Goal: Task Accomplishment & Management: Use online tool/utility

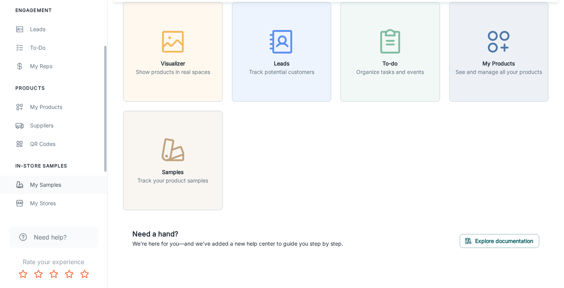
scroll to position [77, 0]
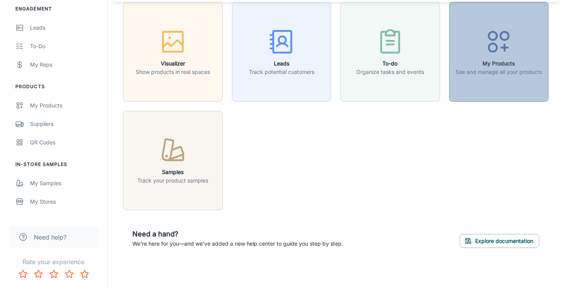
click at [505, 52] on icon "button" at bounding box center [498, 41] width 29 height 29
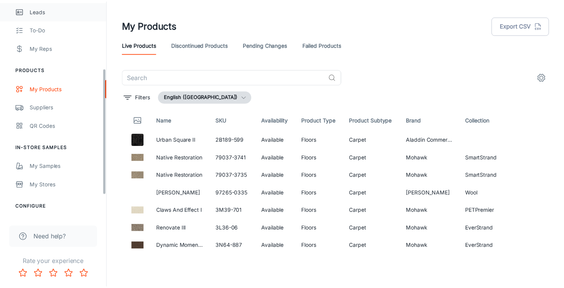
scroll to position [115, 0]
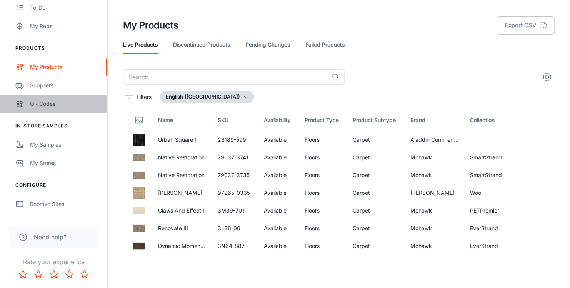
click at [37, 103] on div "QR Codes" at bounding box center [65, 104] width 70 height 8
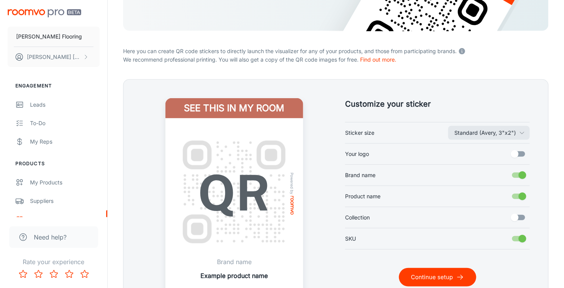
scroll to position [154, 0]
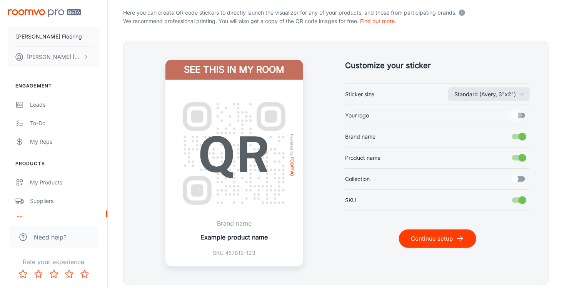
click at [522, 113] on input "Your logo" at bounding box center [515, 115] width 44 height 15
checkbox input "true"
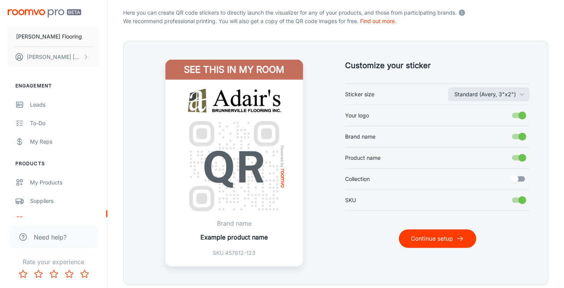
click at [521, 178] on input "Collection" at bounding box center [515, 179] width 44 height 15
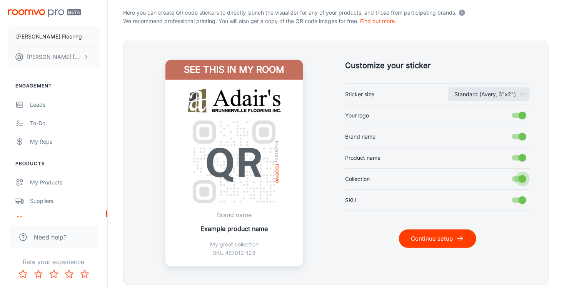
click at [516, 177] on input "Collection" at bounding box center [522, 179] width 44 height 15
checkbox input "false"
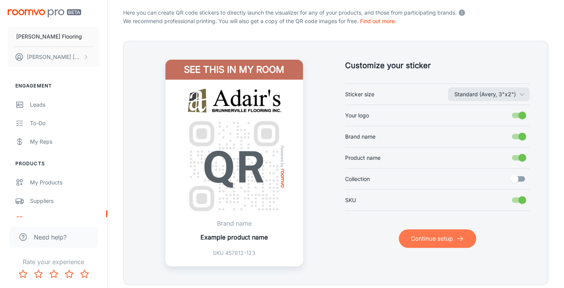
click at [432, 238] on button "Continue setup" at bounding box center [437, 238] width 77 height 18
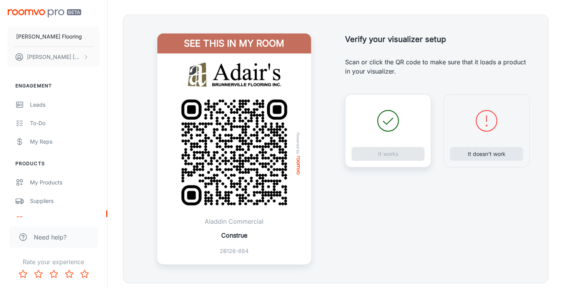
scroll to position [192, 0]
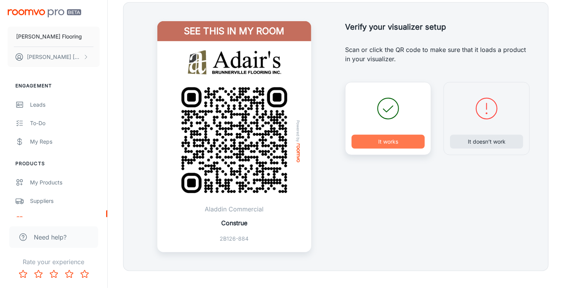
click at [383, 140] on button "It works" at bounding box center [388, 142] width 73 height 14
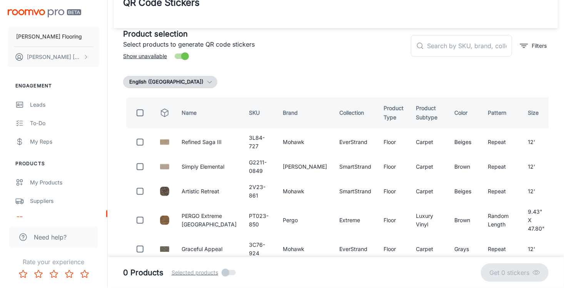
scroll to position [0, 0]
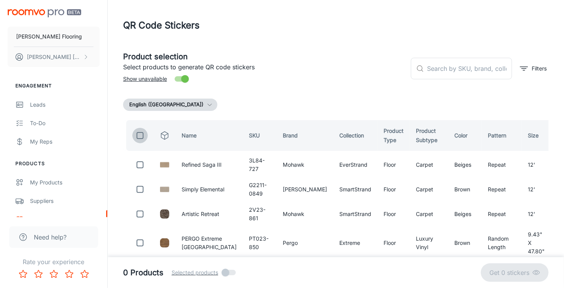
click at [139, 135] on input "checkbox" at bounding box center [139, 135] width 15 height 15
checkbox input "true"
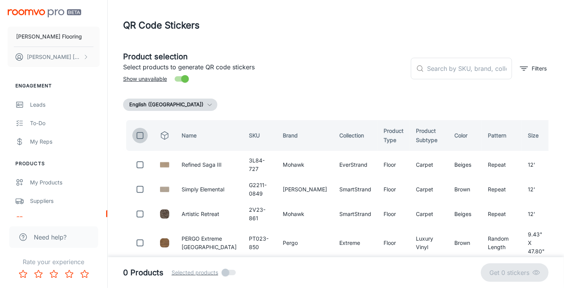
checkbox input "true"
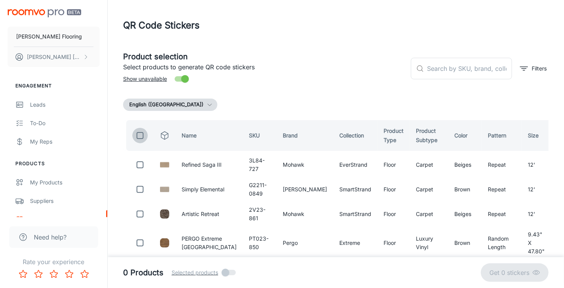
checkbox input "true"
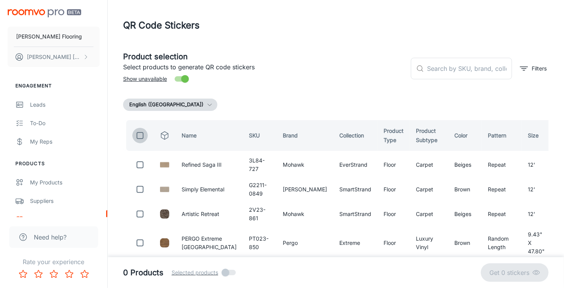
checkbox input "true"
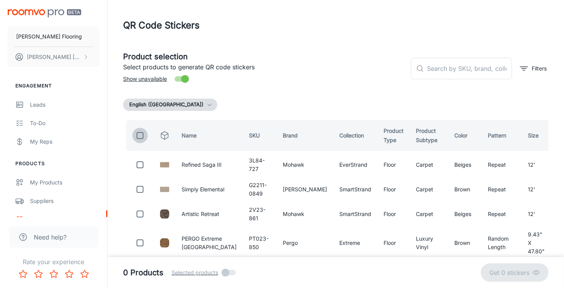
checkbox input "true"
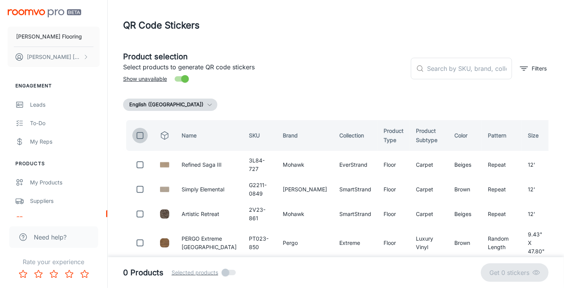
checkbox input "true"
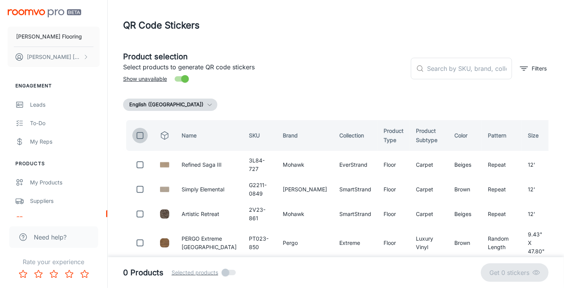
checkbox input "true"
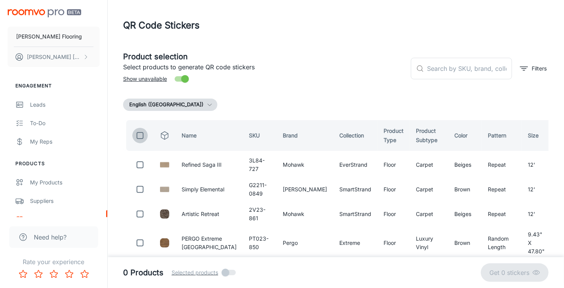
checkbox input "true"
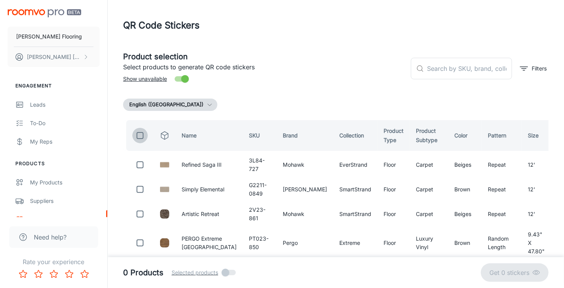
checkbox input "true"
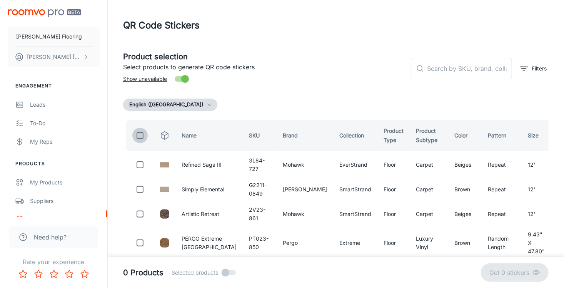
checkbox input "true"
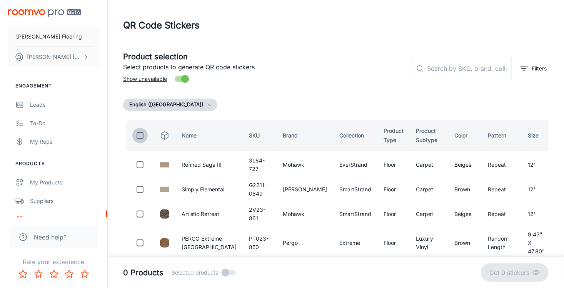
checkbox input "true"
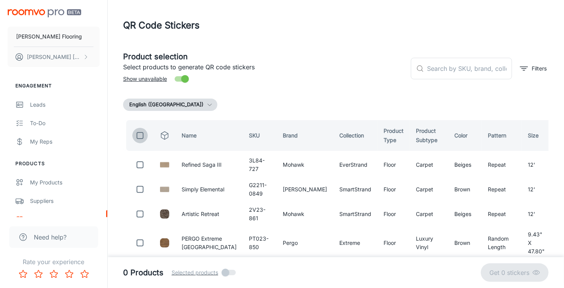
checkbox input "true"
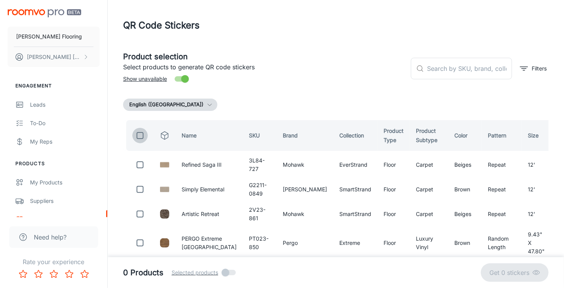
checkbox input "true"
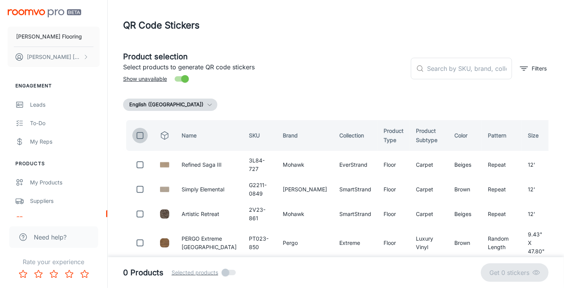
checkbox input "true"
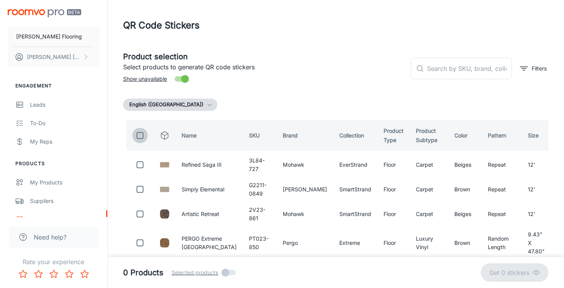
checkbox input "true"
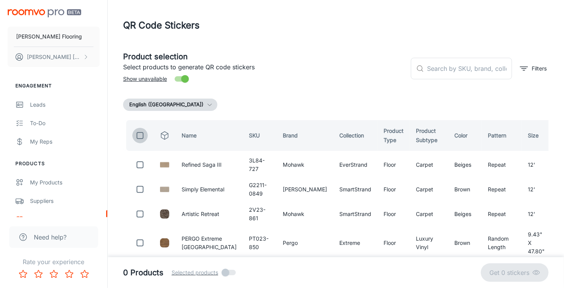
checkbox input "true"
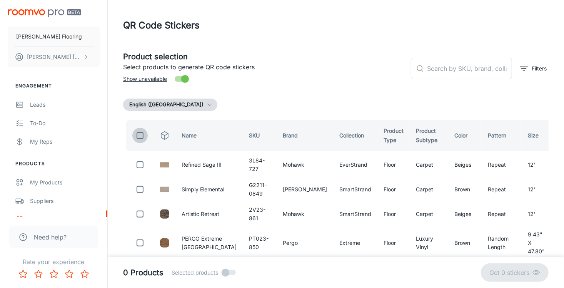
checkbox input "true"
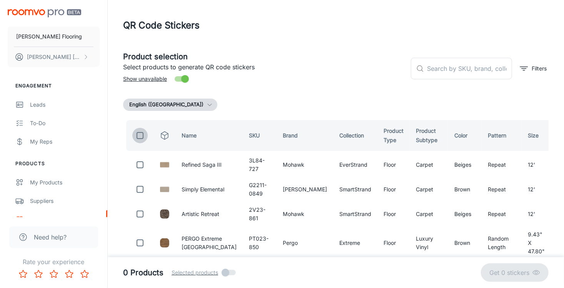
checkbox input "true"
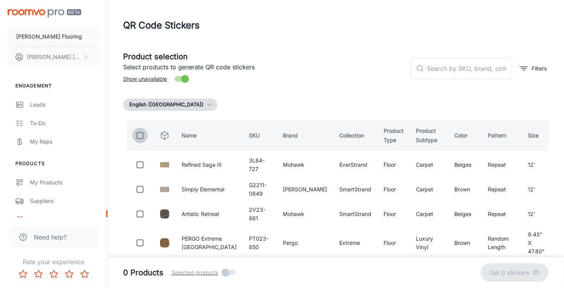
checkbox input "true"
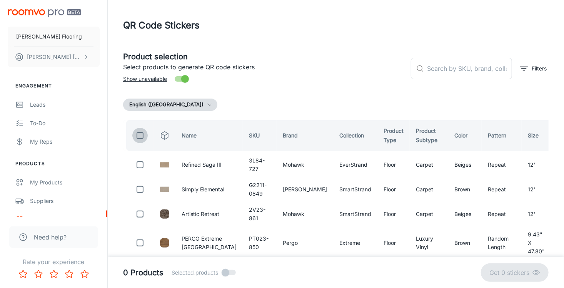
checkbox input "true"
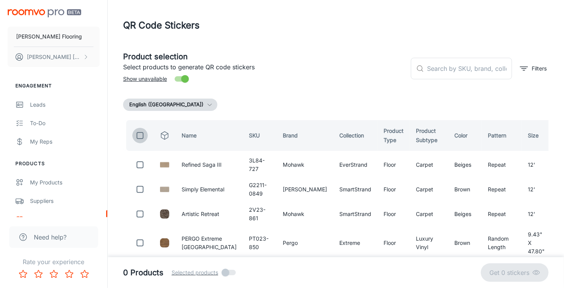
checkbox input "true"
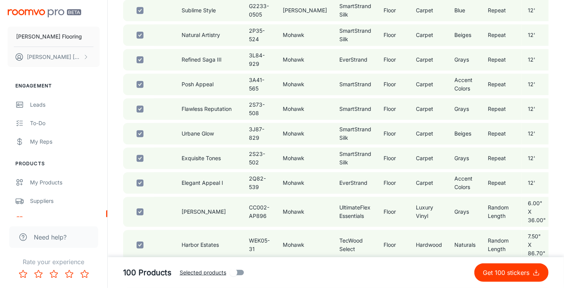
scroll to position [2417, 0]
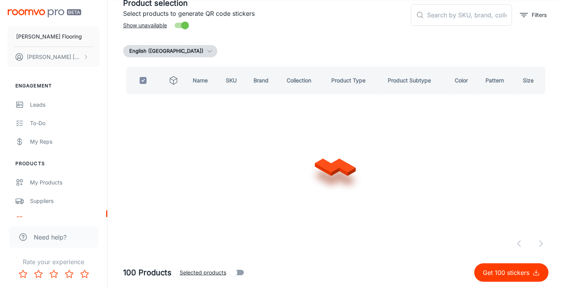
scroll to position [2397, 0]
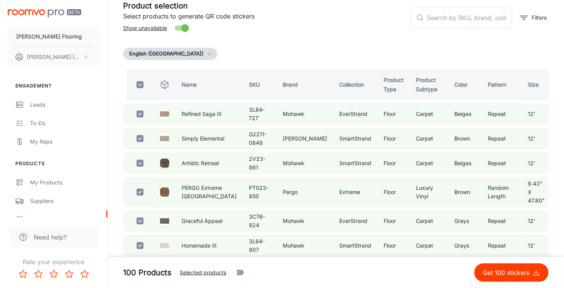
scroll to position [0, 0]
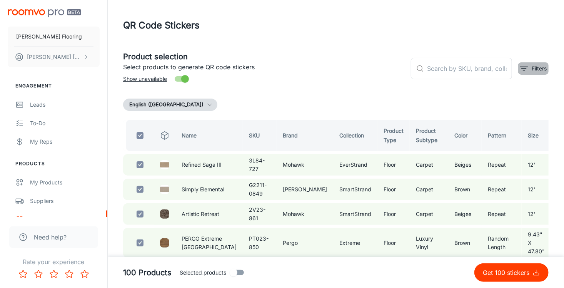
click at [523, 67] on line "filter" at bounding box center [524, 67] width 8 height 0
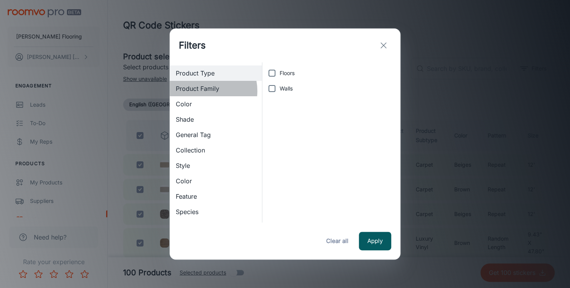
click at [205, 91] on span "Product Family" at bounding box center [216, 88] width 80 height 9
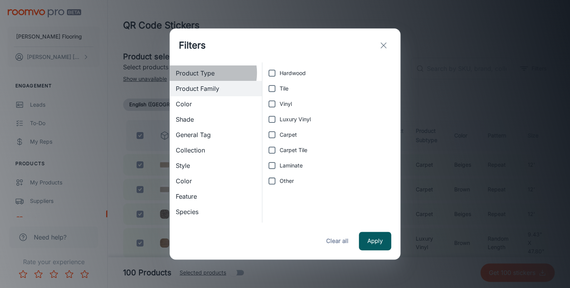
click at [204, 73] on span "Product Type" at bounding box center [216, 72] width 80 height 9
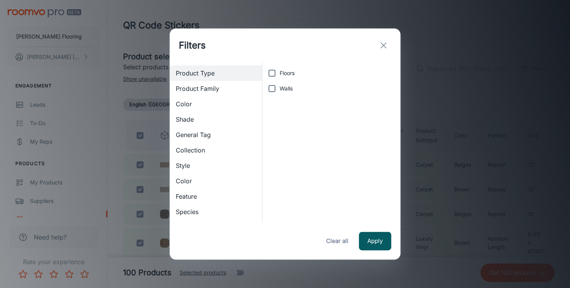
click at [383, 46] on line "exit" at bounding box center [383, 45] width 5 height 5
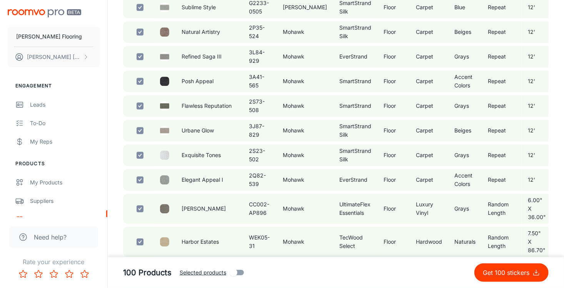
scroll to position [2417, 0]
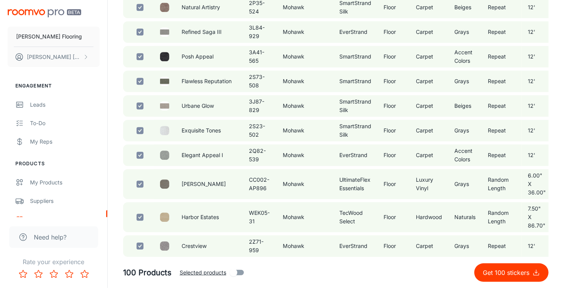
click at [509, 270] on p "Get 100 stickers" at bounding box center [508, 272] width 50 height 9
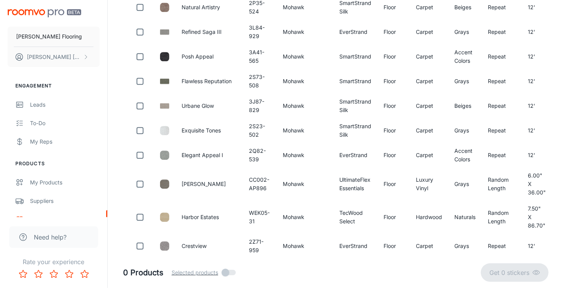
checkbox input "false"
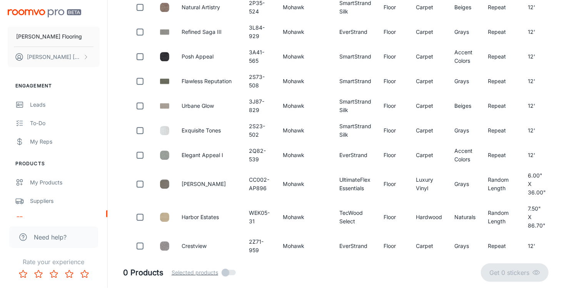
checkbox input "false"
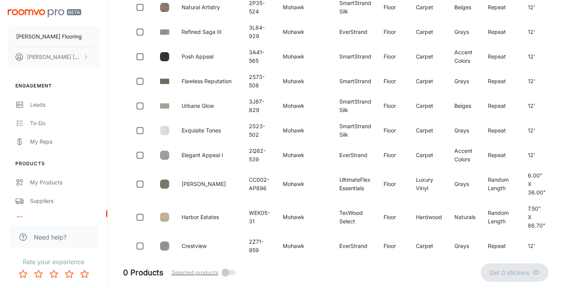
checkbox input "false"
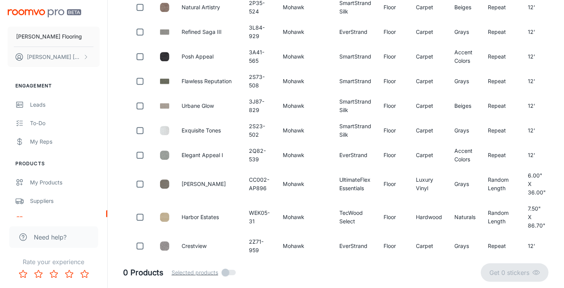
checkbox input "false"
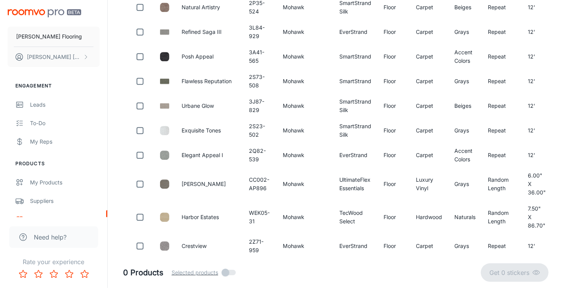
checkbox input "false"
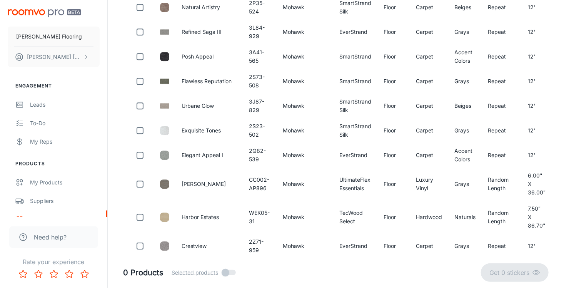
checkbox input "false"
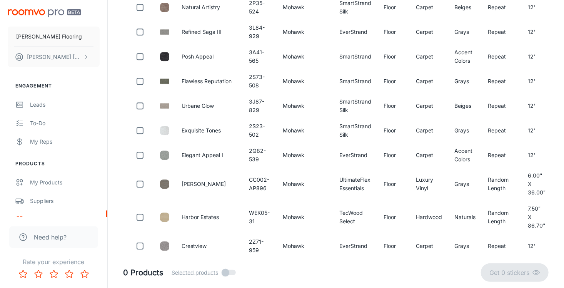
checkbox input "false"
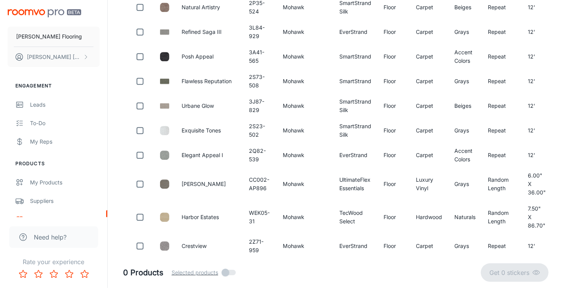
checkbox input "false"
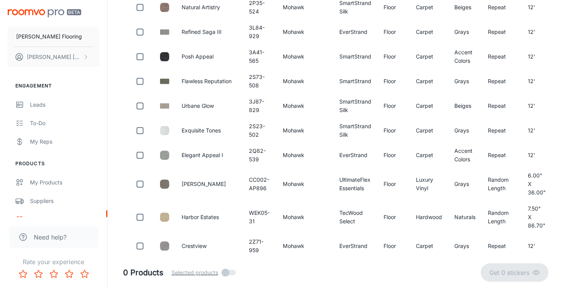
checkbox input "false"
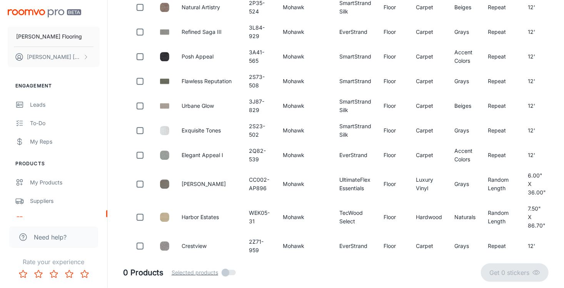
checkbox input "false"
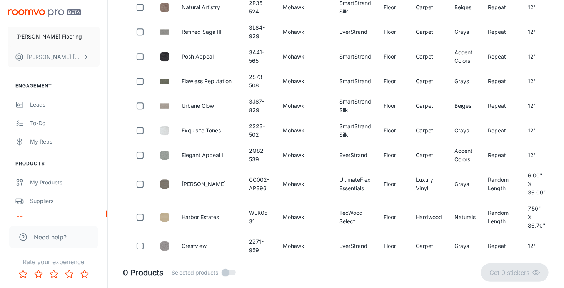
checkbox input "false"
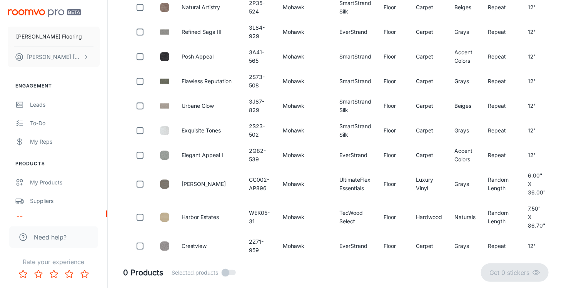
checkbox input "false"
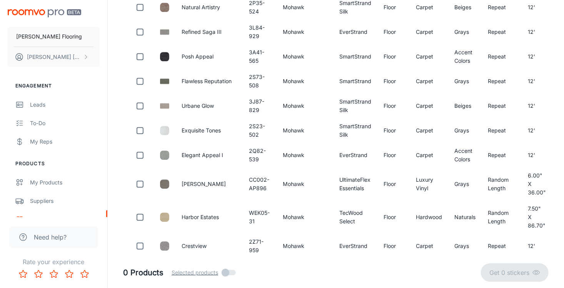
checkbox input "false"
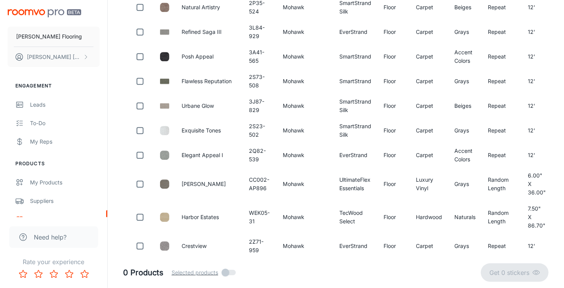
checkbox input "false"
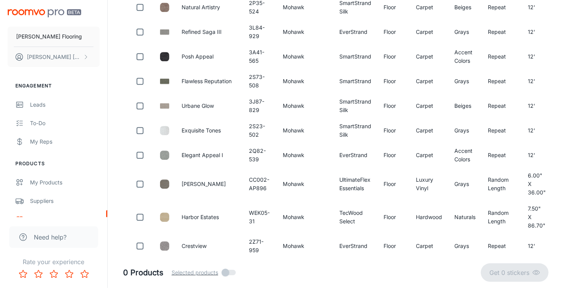
checkbox input "false"
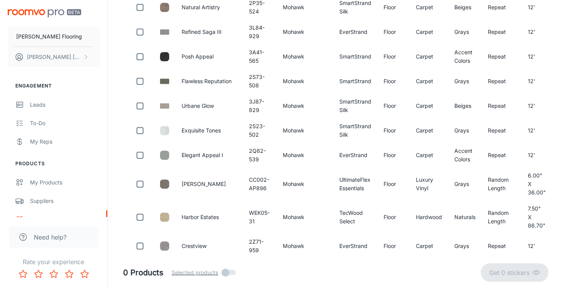
checkbox input "false"
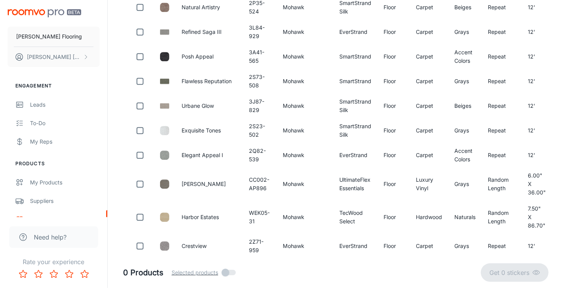
checkbox input "false"
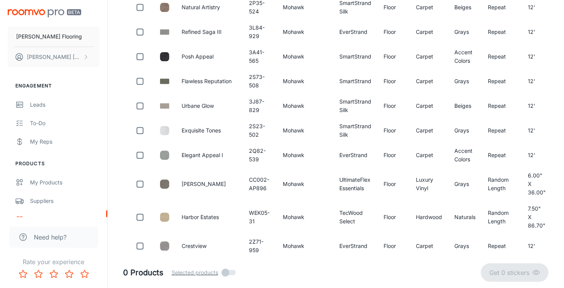
checkbox input "false"
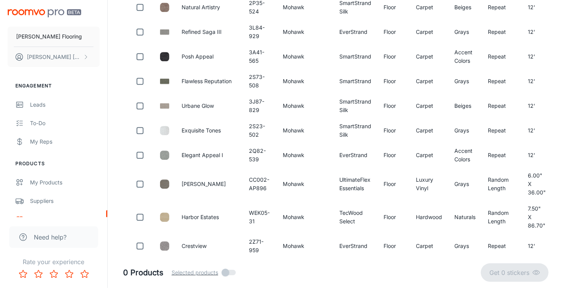
checkbox input "false"
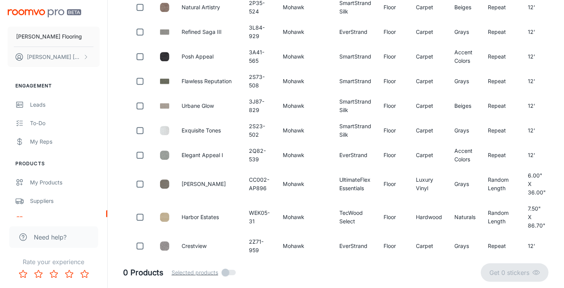
checkbox input "false"
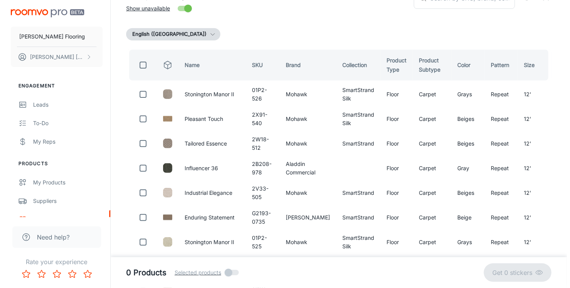
scroll to position [0, 0]
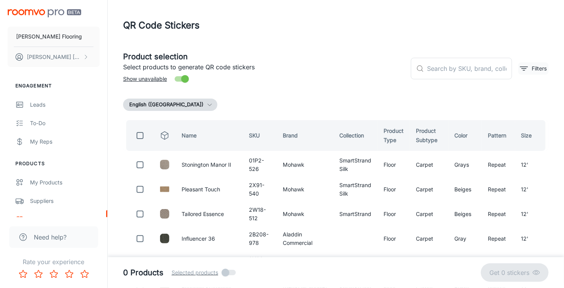
click at [536, 65] on p "Filters" at bounding box center [539, 68] width 15 height 8
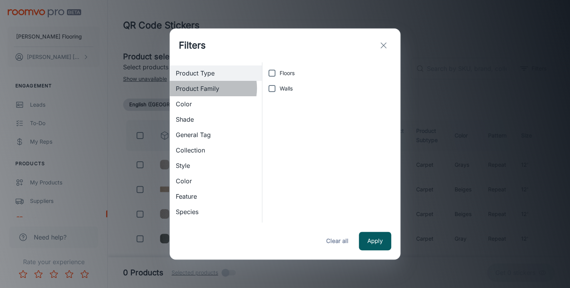
click at [205, 88] on span "Product Family" at bounding box center [216, 88] width 80 height 9
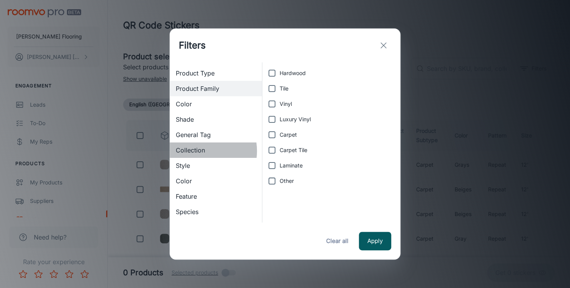
click at [199, 151] on span "Collection" at bounding box center [216, 149] width 80 height 9
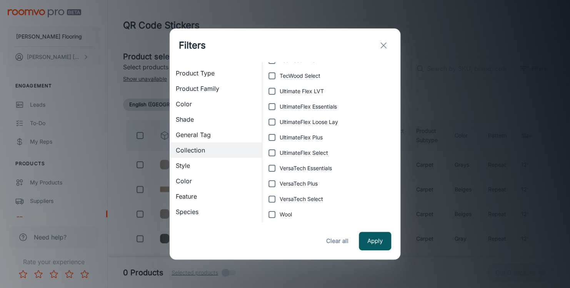
scroll to position [400, 0]
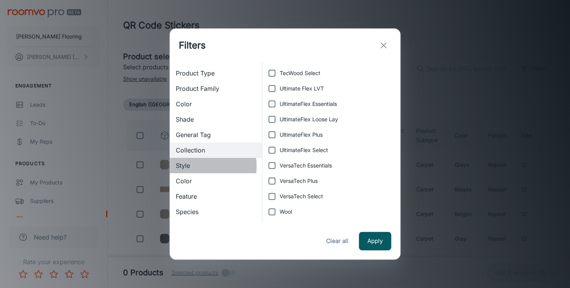
click at [183, 166] on span "Style" at bounding box center [216, 165] width 80 height 9
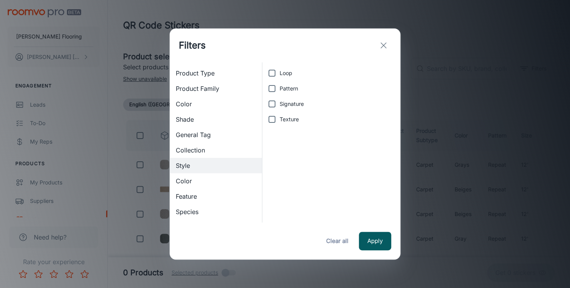
click at [193, 150] on span "Collection" at bounding box center [216, 149] width 80 height 9
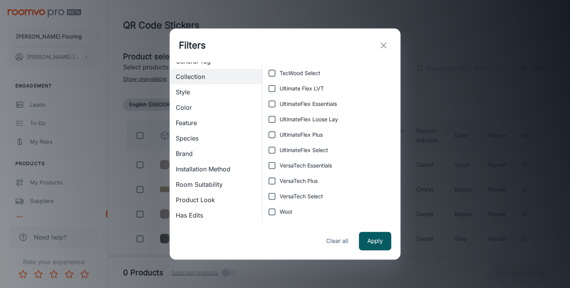
scroll to position [77, 0]
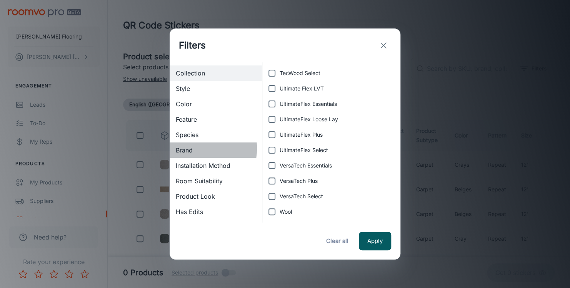
click at [191, 148] on span "Brand" at bounding box center [216, 149] width 80 height 9
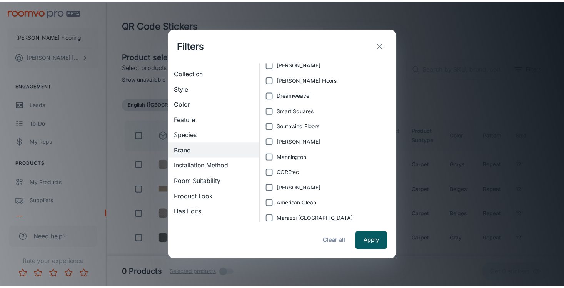
scroll to position [54, 0]
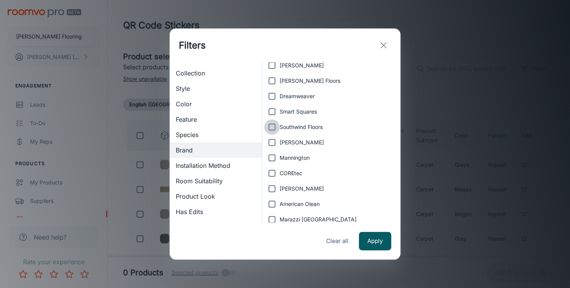
click at [271, 125] on input "Southwind Floors" at bounding box center [271, 126] width 15 height 15
click at [373, 240] on button "Apply" at bounding box center [375, 241] width 32 height 18
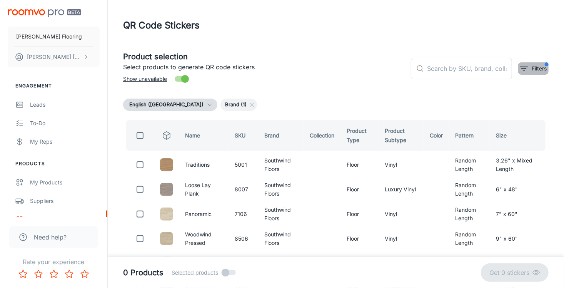
click at [530, 63] on button "Filters" at bounding box center [533, 68] width 30 height 12
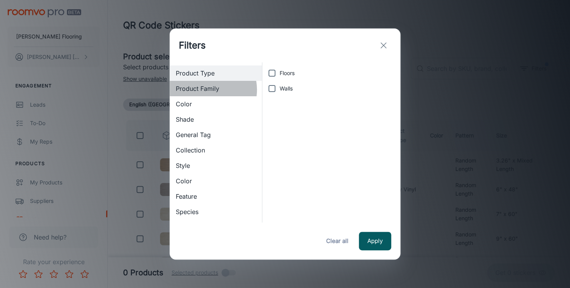
click at [206, 90] on span "Product Family" at bounding box center [216, 88] width 80 height 9
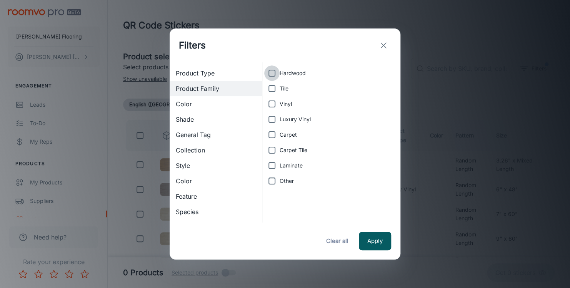
click at [270, 72] on input "Hardwood" at bounding box center [271, 72] width 15 height 15
click at [271, 88] on input "Tile" at bounding box center [271, 88] width 15 height 15
click at [271, 105] on input "Vinyl" at bounding box center [271, 103] width 15 height 15
click at [268, 120] on input "Luxury Vinyl" at bounding box center [271, 119] width 15 height 15
click at [376, 240] on button "Apply" at bounding box center [375, 241] width 32 height 18
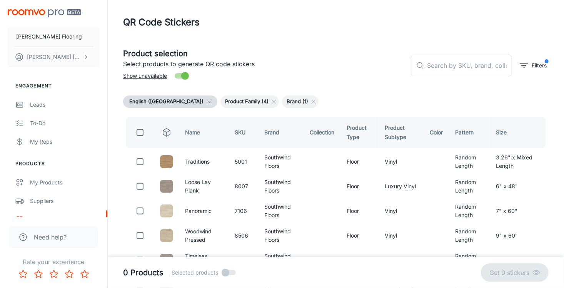
scroll to position [0, 0]
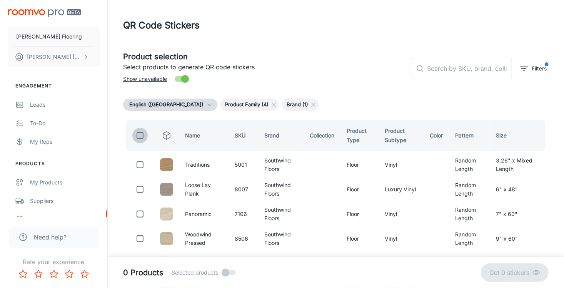
click at [140, 136] on input "checkbox" at bounding box center [139, 135] width 15 height 15
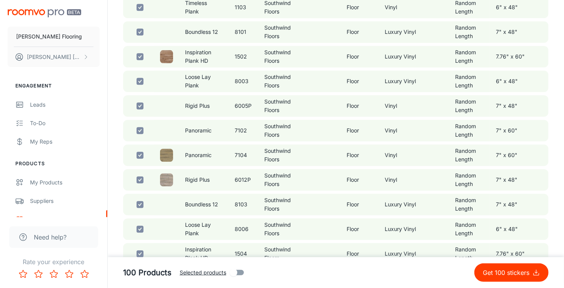
scroll to position [2380, 0]
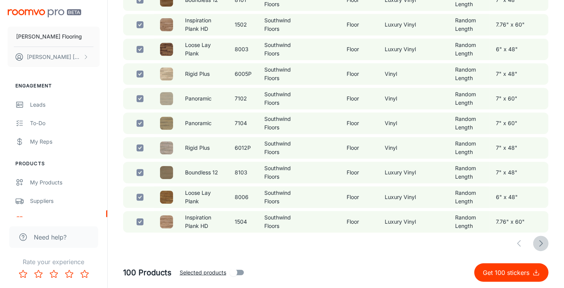
click at [541, 241] on icon "button" at bounding box center [540, 242] width 9 height 9
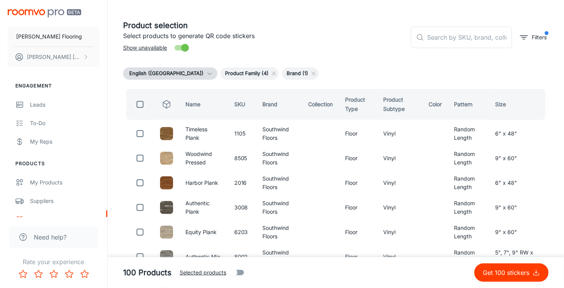
scroll to position [0, 0]
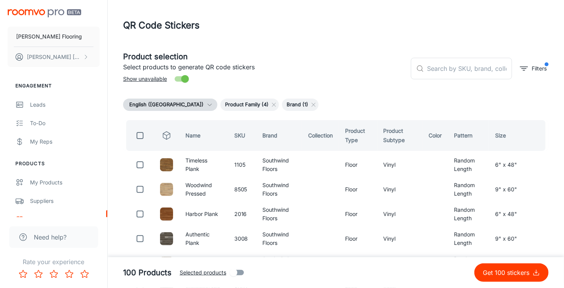
click at [140, 134] on input "checkbox" at bounding box center [139, 135] width 15 height 15
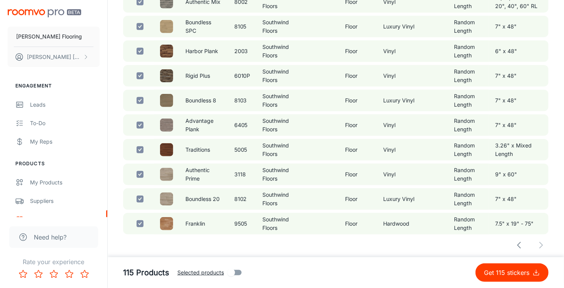
scroll to position [288, 0]
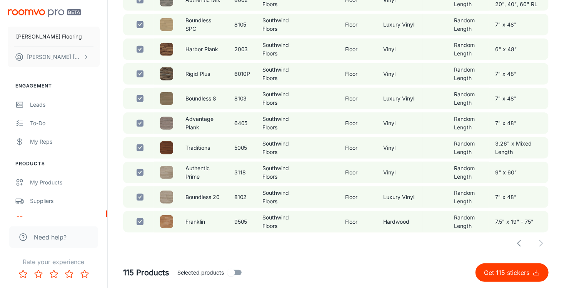
click at [503, 271] on p "Get 115 stickers" at bounding box center [508, 272] width 48 height 9
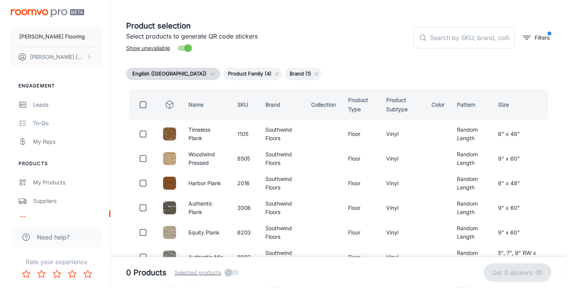
scroll to position [0, 0]
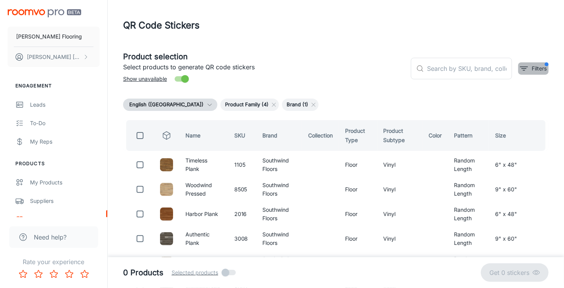
click at [527, 70] on icon "filter" at bounding box center [523, 68] width 9 height 9
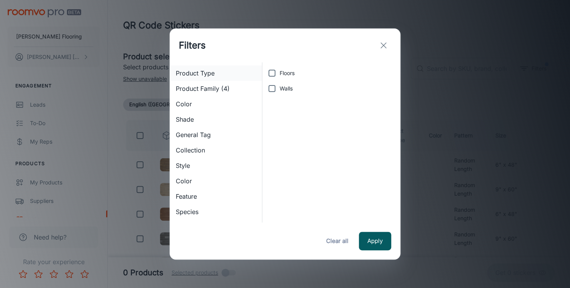
click at [208, 74] on span "Product Type" at bounding box center [216, 72] width 80 height 9
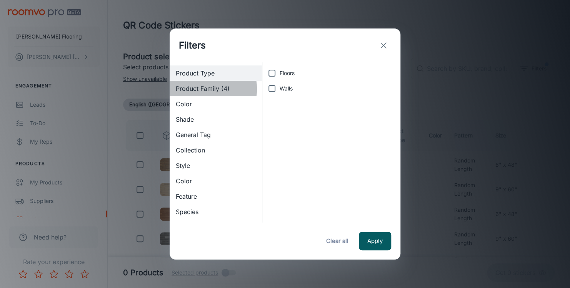
click at [205, 89] on span "Product Family (4)" at bounding box center [216, 88] width 80 height 9
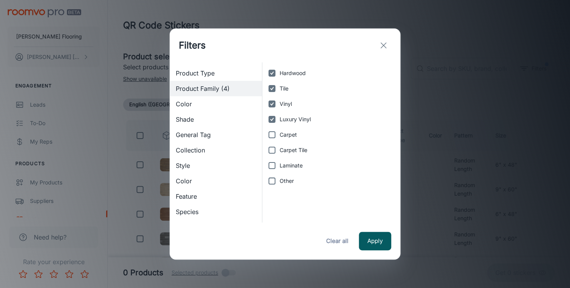
drag, startPoint x: 272, startPoint y: 73, endPoint x: 271, endPoint y: 78, distance: 4.6
click at [272, 74] on input "Hardwood" at bounding box center [271, 72] width 15 height 15
click at [270, 88] on input "Tile" at bounding box center [271, 88] width 15 height 15
click at [271, 102] on input "Vinyl" at bounding box center [271, 103] width 15 height 15
click at [271, 117] on input "Luxury Vinyl" at bounding box center [271, 119] width 15 height 15
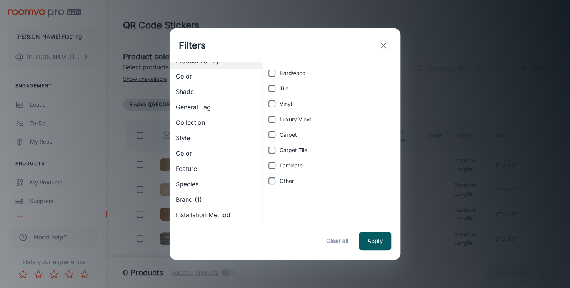
scroll to position [77, 0]
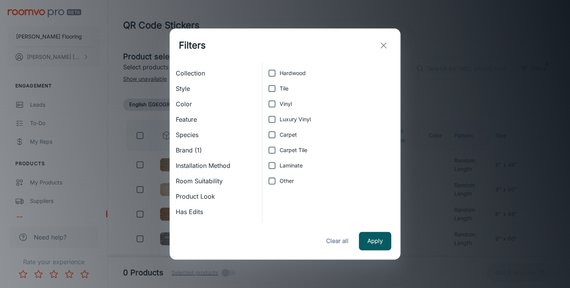
click at [182, 151] on span "Brand (1)" at bounding box center [216, 149] width 80 height 9
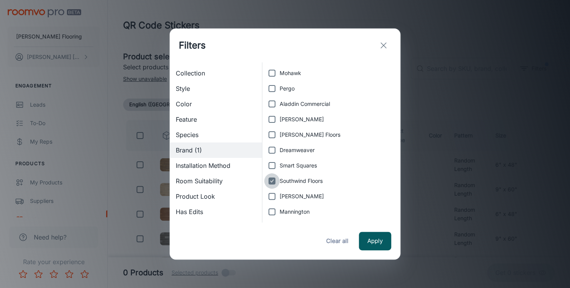
click at [272, 181] on input "Southwind Floors" at bounding box center [271, 180] width 15 height 15
click at [271, 151] on input "Dreamweaver" at bounding box center [271, 149] width 15 height 15
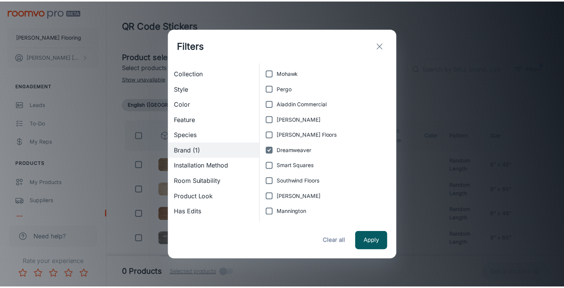
scroll to position [0, 0]
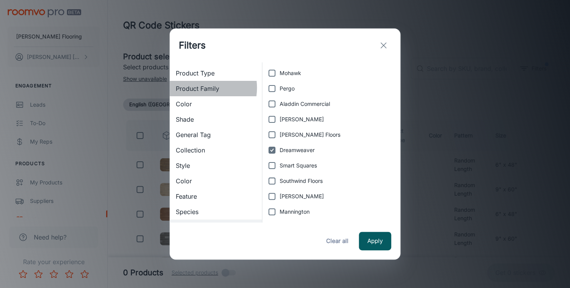
click at [198, 88] on span "Product Family" at bounding box center [216, 88] width 80 height 9
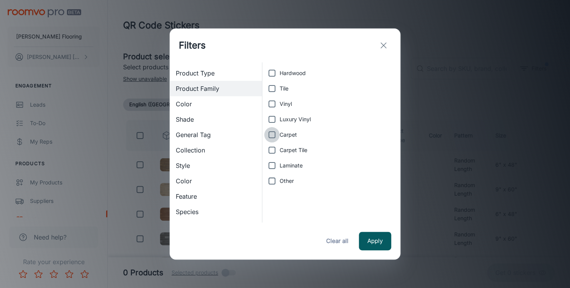
click at [271, 133] on input "Carpet" at bounding box center [271, 134] width 15 height 15
click at [373, 239] on button "Apply" at bounding box center [375, 241] width 32 height 18
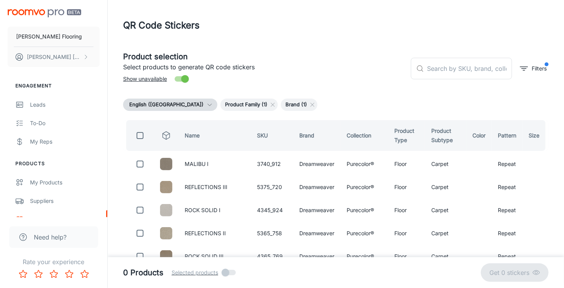
click at [139, 137] on input "checkbox" at bounding box center [139, 135] width 15 height 15
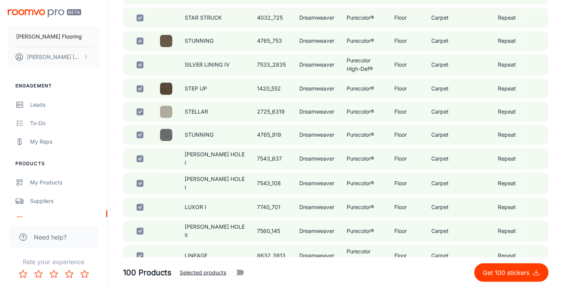
scroll to position [2260, 0]
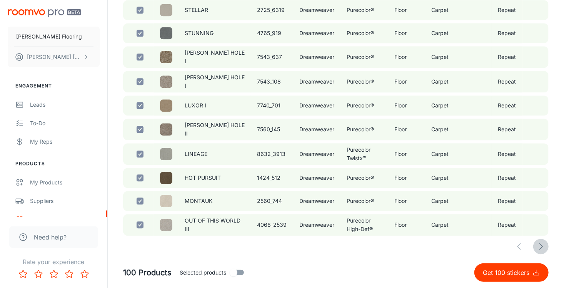
click at [543, 244] on icon "button" at bounding box center [540, 246] width 9 height 9
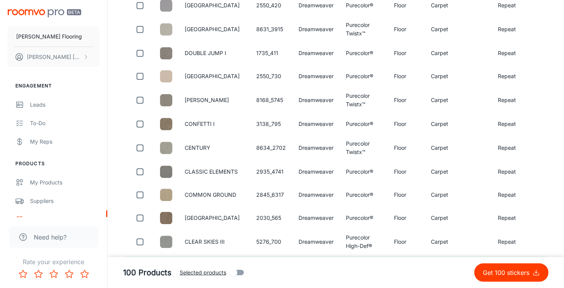
scroll to position [2282, 0]
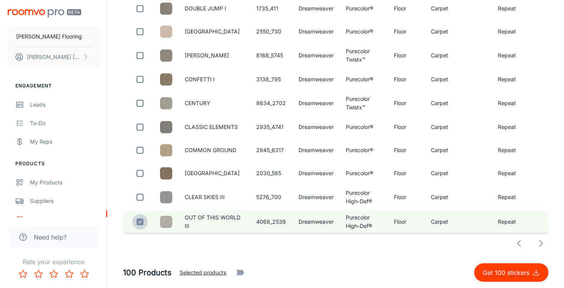
click at [142, 220] on input "checkbox" at bounding box center [139, 221] width 15 height 15
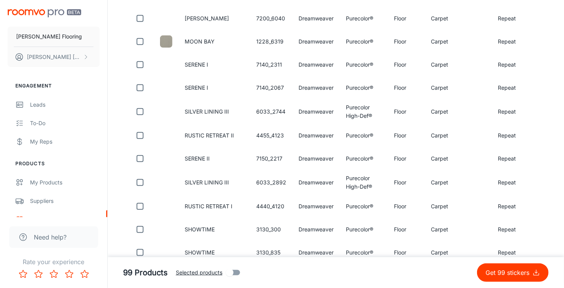
scroll to position [0, 0]
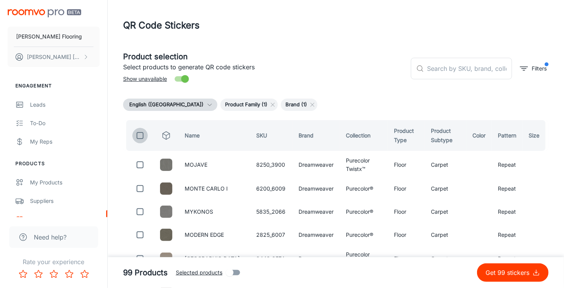
click at [140, 136] on input "checkbox" at bounding box center [139, 135] width 15 height 15
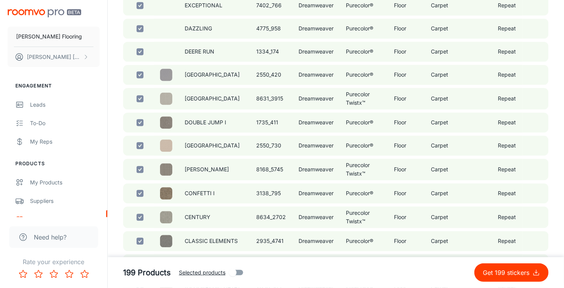
scroll to position [2282, 0]
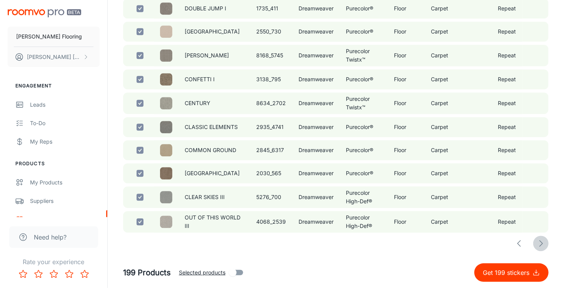
click at [541, 243] on icon "button" at bounding box center [540, 242] width 9 height 9
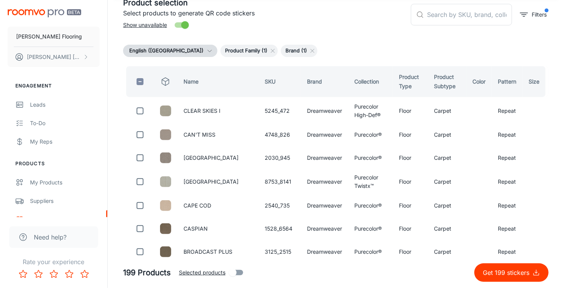
scroll to position [2272, 0]
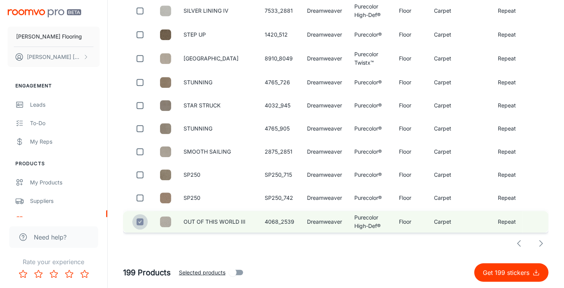
click at [140, 223] on input "checkbox" at bounding box center [139, 221] width 15 height 15
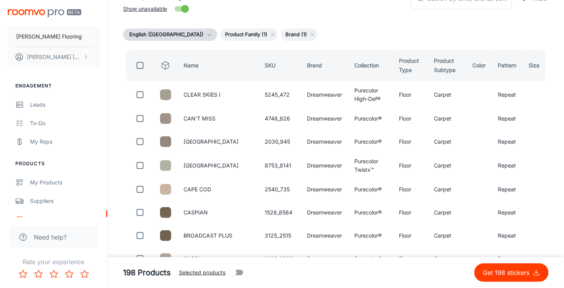
scroll to position [0, 0]
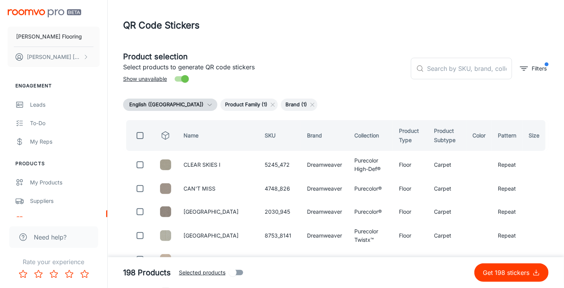
click at [140, 135] on input "checkbox" at bounding box center [139, 135] width 15 height 15
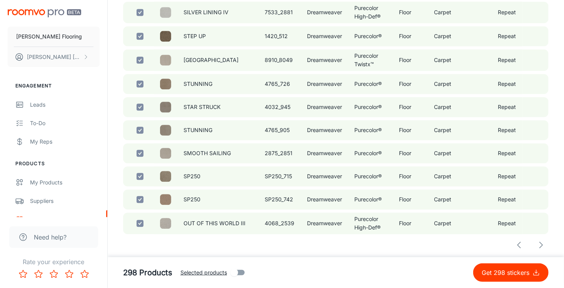
scroll to position [2272, 0]
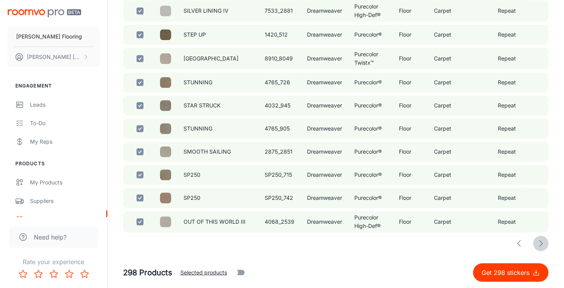
click at [542, 243] on icon "button" at bounding box center [540, 242] width 9 height 9
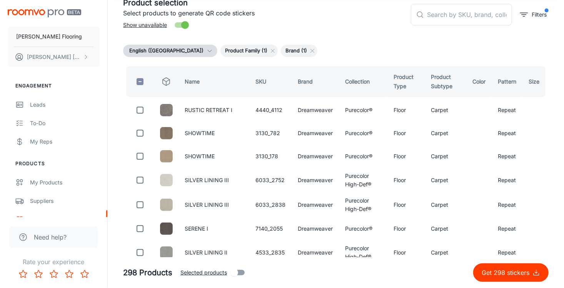
scroll to position [2243, 0]
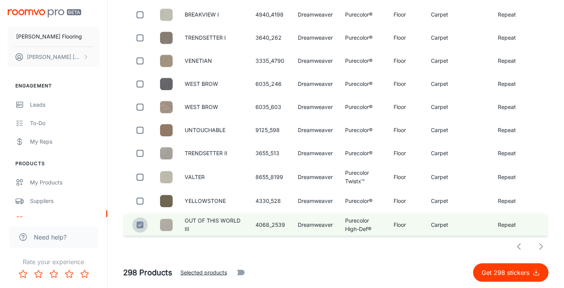
click at [140, 222] on input "checkbox" at bounding box center [139, 224] width 15 height 15
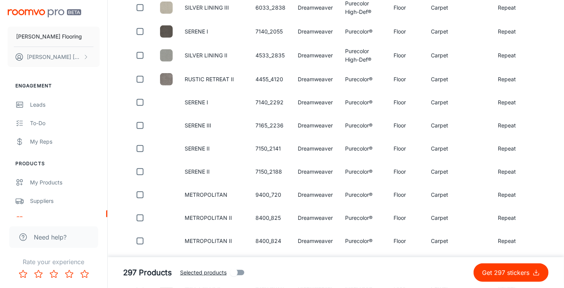
scroll to position [0, 0]
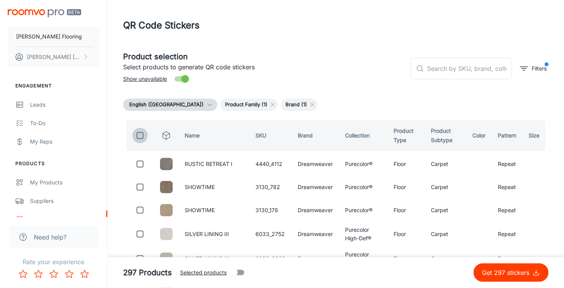
click at [140, 134] on input "checkbox" at bounding box center [139, 135] width 15 height 15
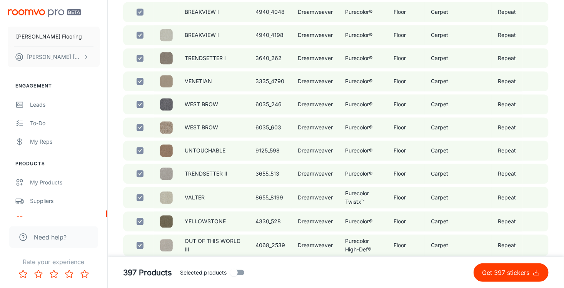
scroll to position [2243, 0]
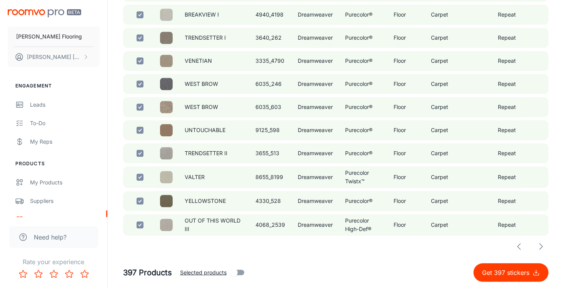
click at [541, 243] on icon "button" at bounding box center [540, 246] width 9 height 9
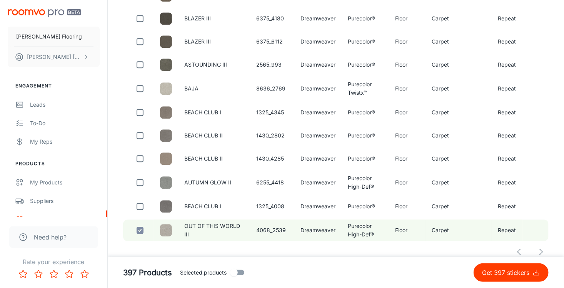
scroll to position [2280, 0]
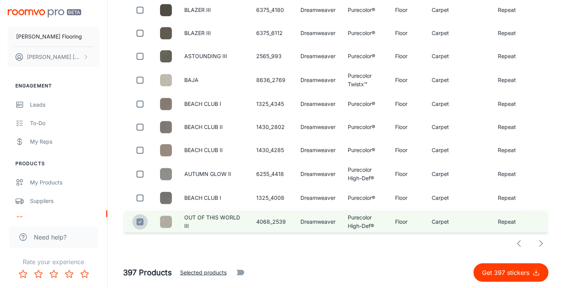
click at [138, 222] on input "checkbox" at bounding box center [139, 221] width 15 height 15
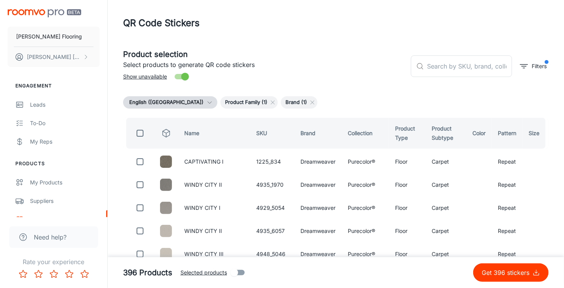
scroll to position [0, 0]
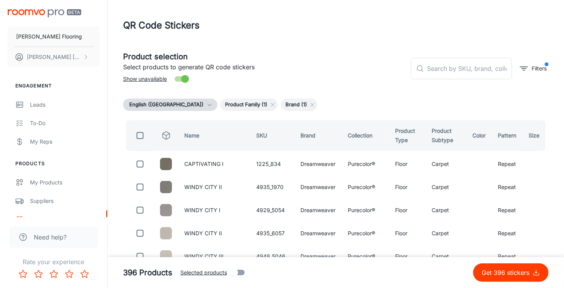
click at [137, 135] on input "checkbox" at bounding box center [139, 135] width 15 height 15
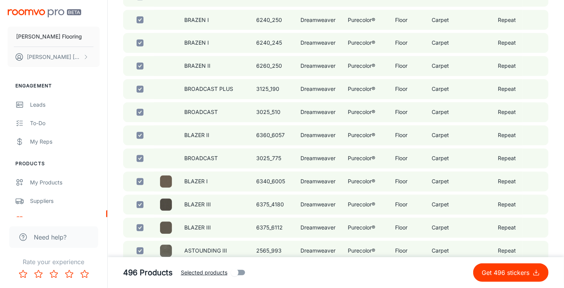
scroll to position [2280, 0]
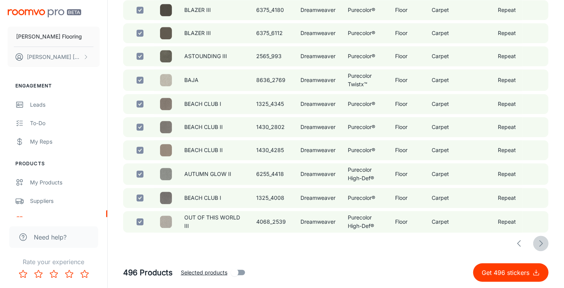
click at [540, 243] on icon "button" at bounding box center [540, 242] width 9 height 9
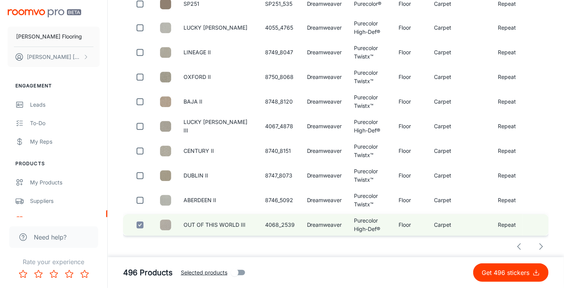
click at [139, 230] on input "checkbox" at bounding box center [139, 224] width 15 height 15
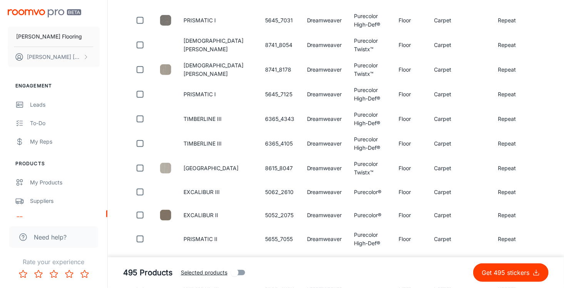
scroll to position [0, 0]
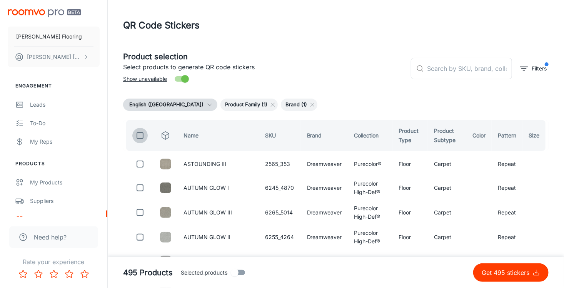
click at [141, 136] on input "checkbox" at bounding box center [139, 135] width 15 height 15
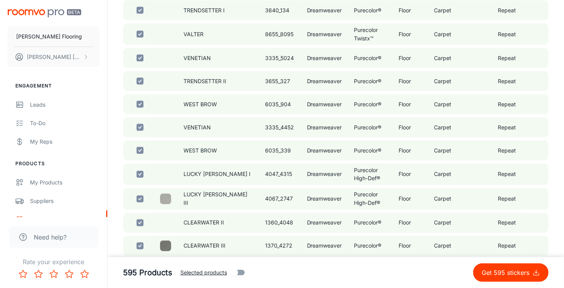
scroll to position [2286, 0]
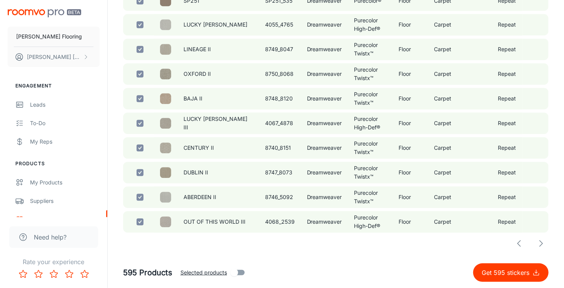
click at [542, 243] on polyline "button" at bounding box center [541, 243] width 3 height 6
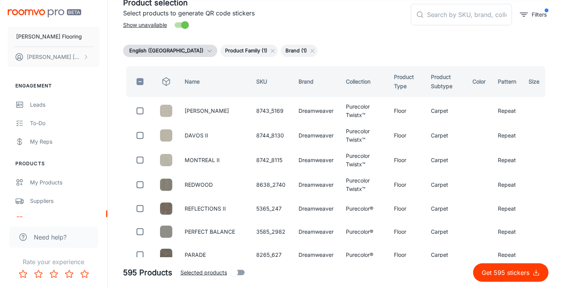
scroll to position [2268, 0]
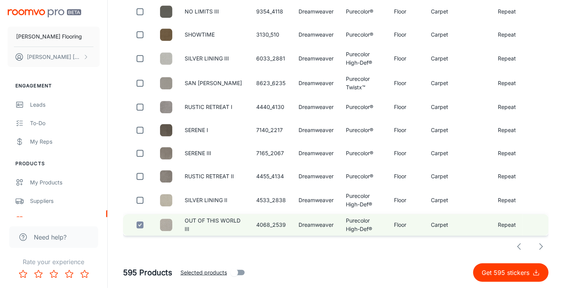
click at [140, 222] on input "checkbox" at bounding box center [139, 224] width 15 height 15
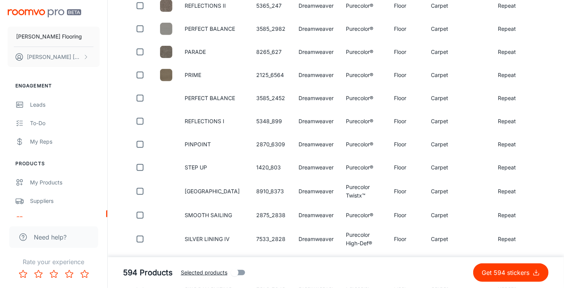
scroll to position [0, 0]
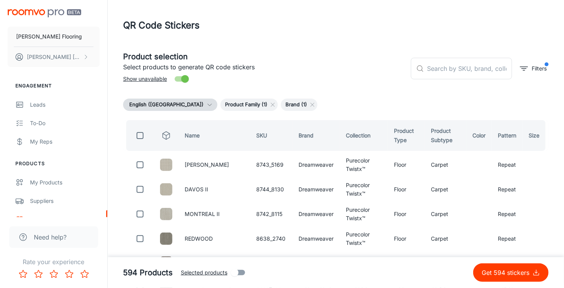
click at [139, 135] on input "checkbox" at bounding box center [139, 135] width 15 height 15
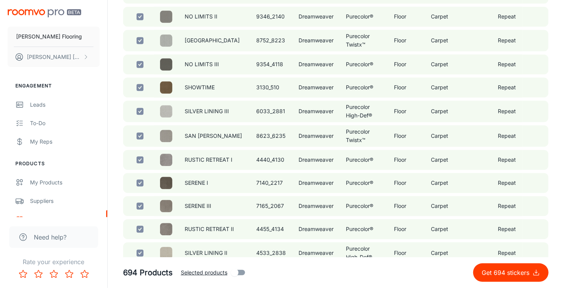
scroll to position [2268, 0]
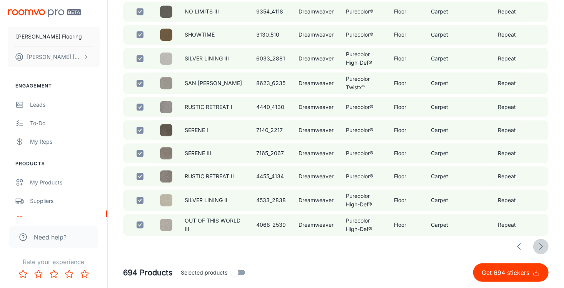
click at [541, 243] on icon "button" at bounding box center [540, 246] width 9 height 9
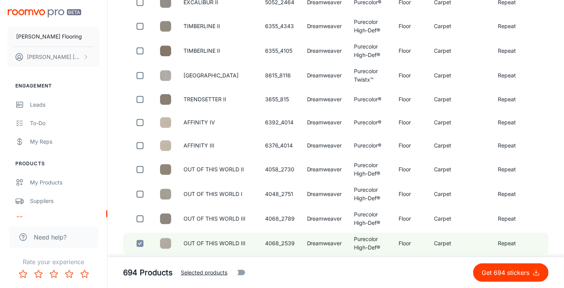
scroll to position [2289, 0]
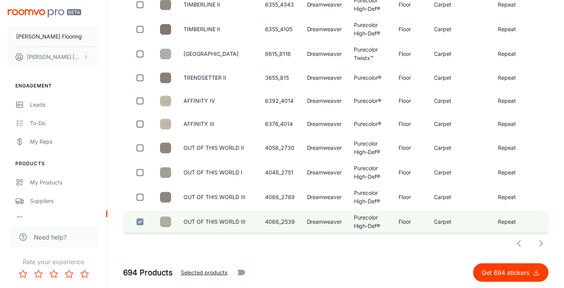
click at [139, 221] on input "checkbox" at bounding box center [139, 221] width 15 height 15
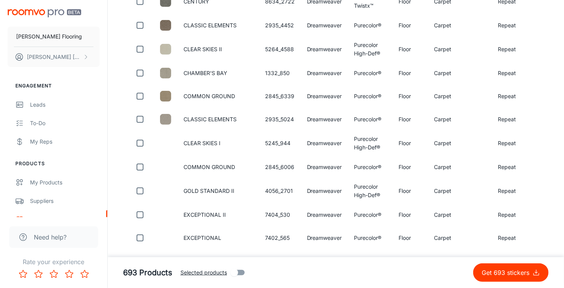
scroll to position [0, 0]
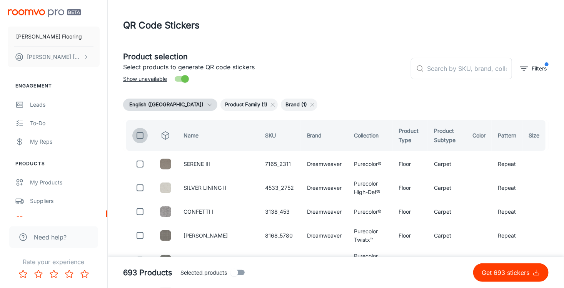
click at [142, 134] on input "checkbox" at bounding box center [139, 135] width 15 height 15
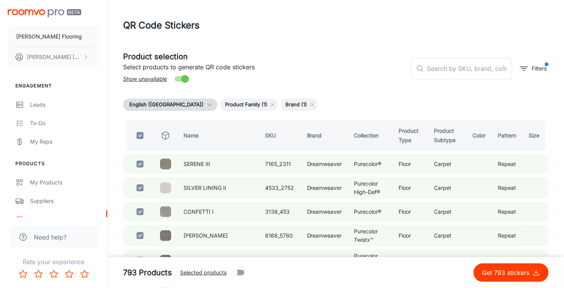
drag, startPoint x: 136, startPoint y: 137, endPoint x: 145, endPoint y: 140, distance: 9.7
click at [136, 137] on input "checkbox" at bounding box center [139, 135] width 15 height 15
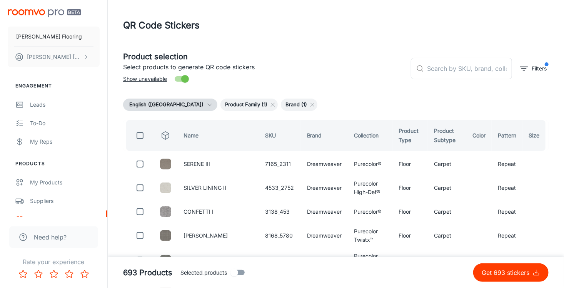
click at [237, 274] on input "Selected products" at bounding box center [234, 272] width 44 height 15
click at [247, 274] on input "Selected products" at bounding box center [234, 272] width 44 height 15
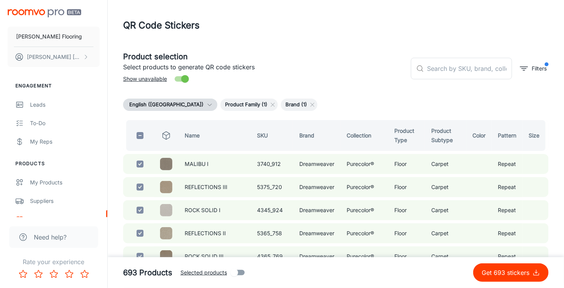
click at [139, 135] on input "checkbox" at bounding box center [139, 135] width 15 height 15
click at [240, 272] on input "Selected products" at bounding box center [235, 272] width 44 height 15
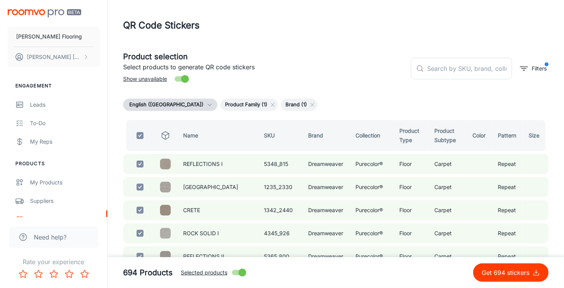
click at [141, 132] on input "checkbox" at bounding box center [139, 135] width 15 height 15
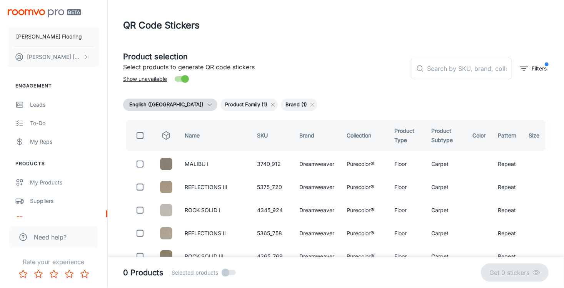
click at [271, 103] on line at bounding box center [272, 104] width 3 height 3
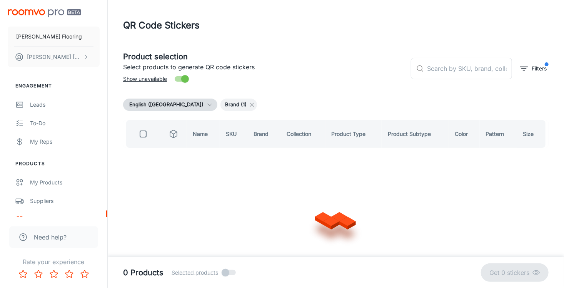
click at [250, 104] on line at bounding box center [251, 104] width 3 height 3
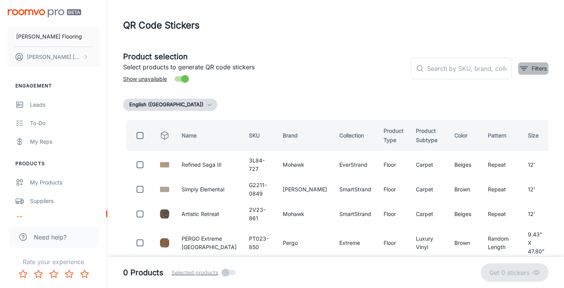
click at [536, 67] on p "Filters" at bounding box center [539, 68] width 15 height 8
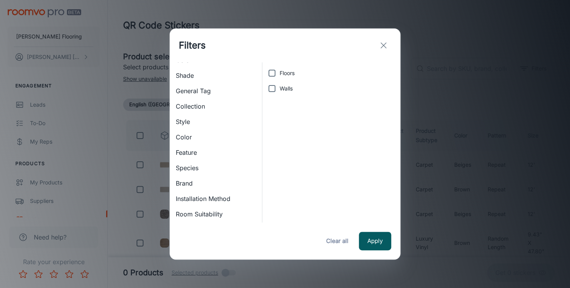
scroll to position [77, 0]
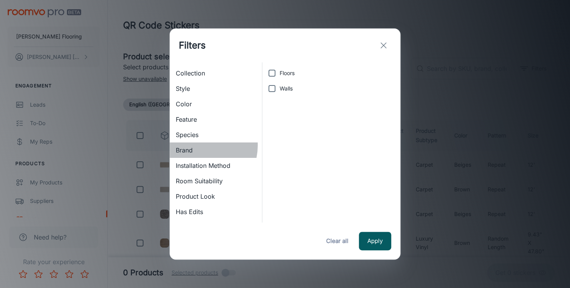
click at [196, 145] on span "Brand" at bounding box center [216, 149] width 80 height 9
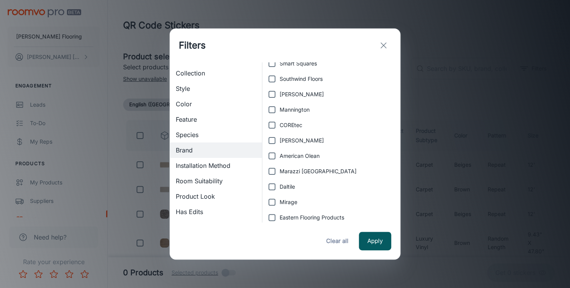
scroll to position [115, 0]
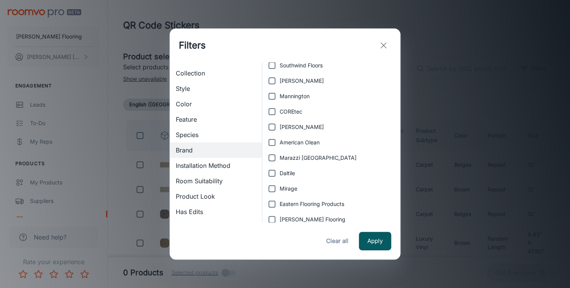
click at [291, 95] on span "Mannington" at bounding box center [295, 96] width 30 height 8
click at [280, 95] on input "Mannington" at bounding box center [271, 95] width 15 height 15
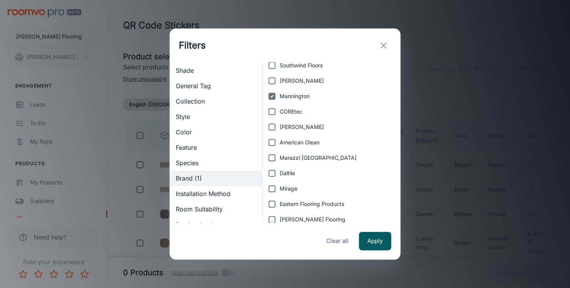
scroll to position [38, 0]
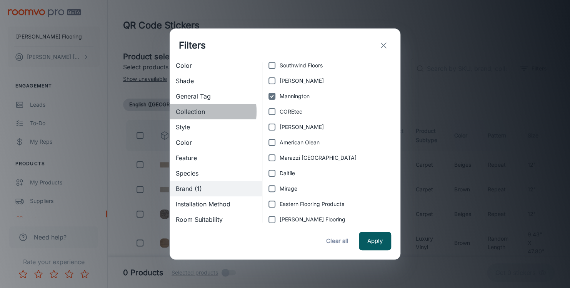
click at [191, 112] on span "Collection" at bounding box center [216, 111] width 80 height 9
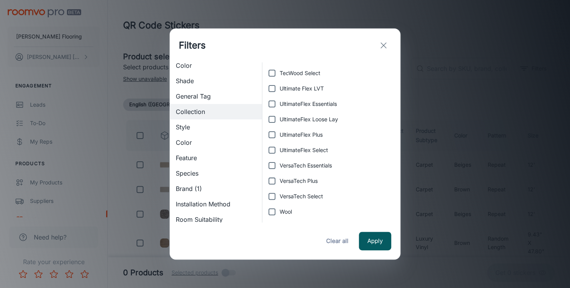
scroll to position [0, 0]
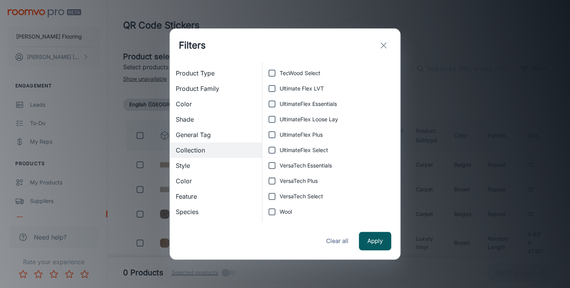
click at [202, 86] on span "Product Family" at bounding box center [216, 88] width 80 height 9
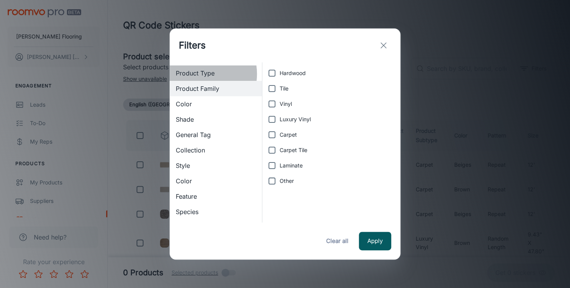
click at [199, 74] on span "Product Type" at bounding box center [216, 72] width 80 height 9
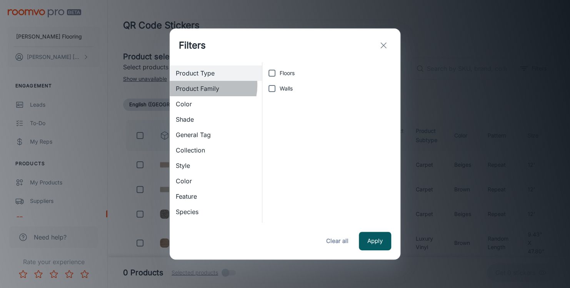
click at [201, 85] on span "Product Family" at bounding box center [216, 88] width 80 height 9
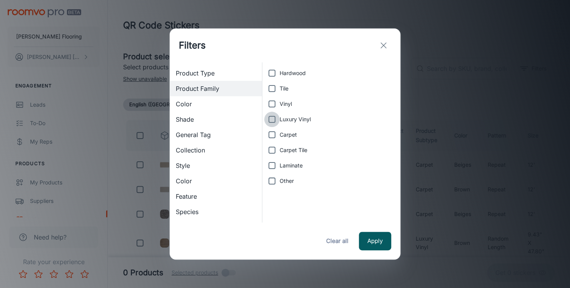
click at [271, 118] on input "Luxury Vinyl" at bounding box center [271, 119] width 15 height 15
click at [372, 241] on button "Apply" at bounding box center [375, 241] width 32 height 18
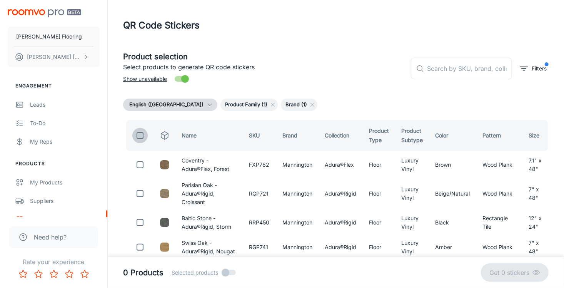
click at [140, 135] on input "checkbox" at bounding box center [139, 135] width 15 height 15
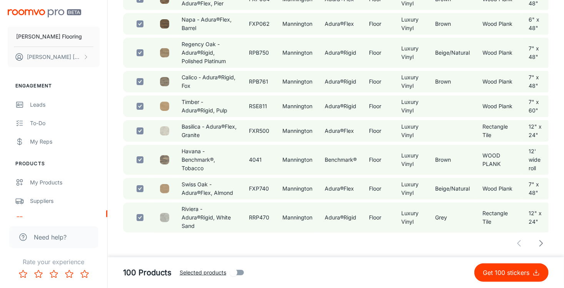
scroll to position [3209, 0]
click at [542, 242] on polyline "button" at bounding box center [541, 243] width 3 height 6
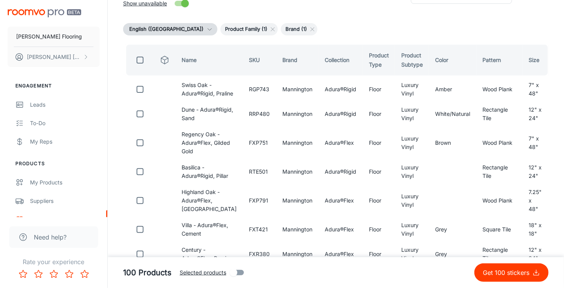
scroll to position [0, 0]
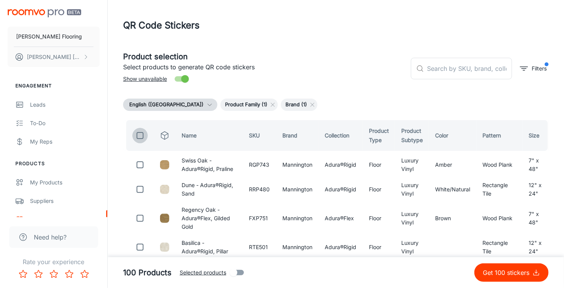
click at [140, 135] on input "checkbox" at bounding box center [139, 135] width 15 height 15
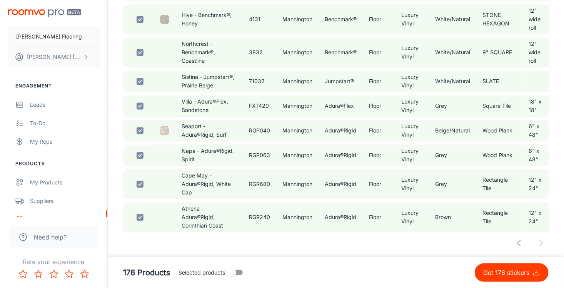
scroll to position [2424, 0]
click at [539, 243] on div at bounding box center [335, 242] width 425 height 15
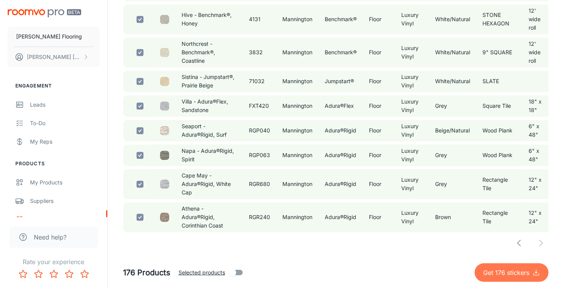
click at [497, 270] on p "Get 176 stickers" at bounding box center [507, 272] width 49 height 9
